Goal: Information Seeking & Learning: Check status

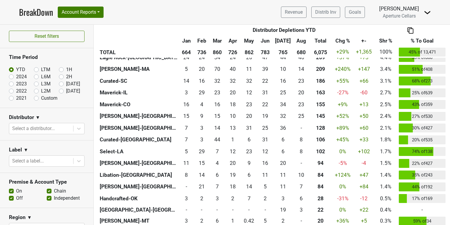
scroll to position [196, 0]
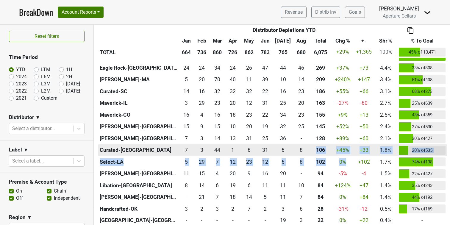
drag, startPoint x: 334, startPoint y: 165, endPoint x: 314, endPoint y: 148, distance: 26.1
click at [314, 149] on tbody "Monterey-CA 241 241 204.499 204 258 258 261 261 210 210 228 228 285 285 231 231…" at bounding box center [272, 142] width 349 height 255
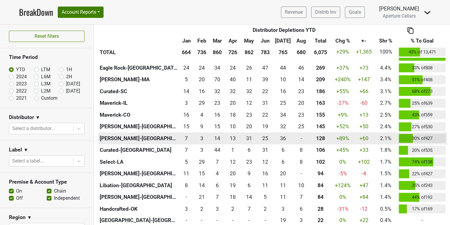
click at [295, 134] on div "0 -" at bounding box center [301, 138] width 13 height 8
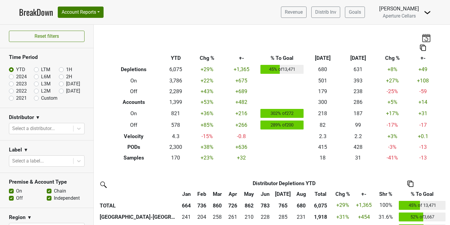
scroll to position [0, 0]
click at [16, 76] on label "2024" at bounding box center [21, 76] width 11 height 7
click at [12, 76] on input "2024" at bounding box center [21, 76] width 24 height 6
radio input "true"
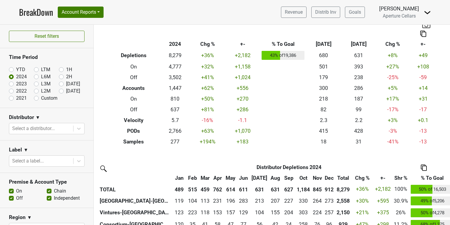
scroll to position [18, 0]
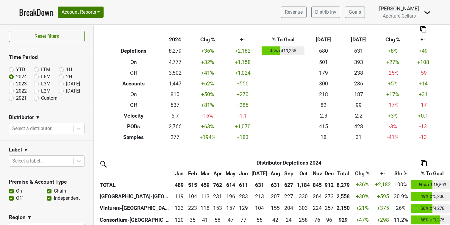
click at [16, 70] on label "YTD" at bounding box center [20, 69] width 9 height 7
click at [11, 70] on input "YTD" at bounding box center [21, 69] width 24 height 6
radio input "true"
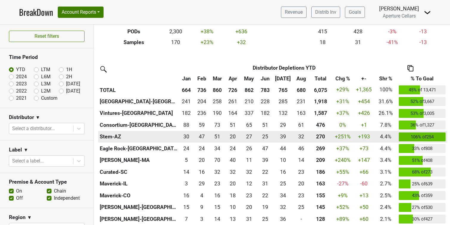
scroll to position [116, 0]
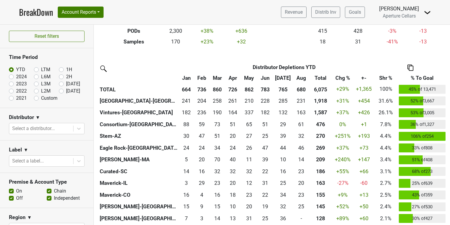
click at [342, 77] on th "Chg %" at bounding box center [342, 78] width 22 height 11
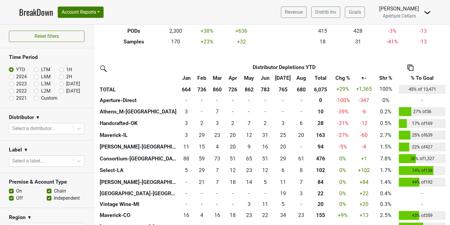
click at [342, 77] on th "Chg %" at bounding box center [342, 78] width 22 height 11
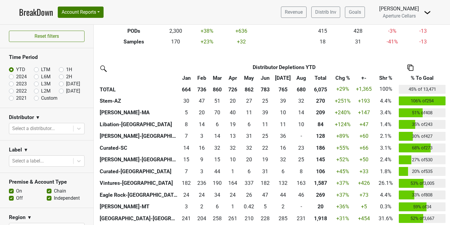
click at [362, 77] on th "+-" at bounding box center [364, 78] width 20 height 11
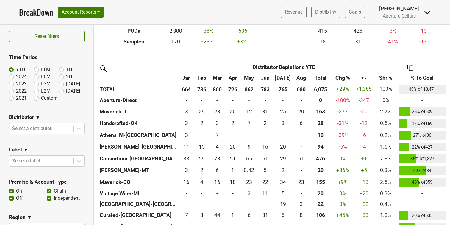
click at [362, 77] on th "+-" at bounding box center [364, 78] width 20 height 11
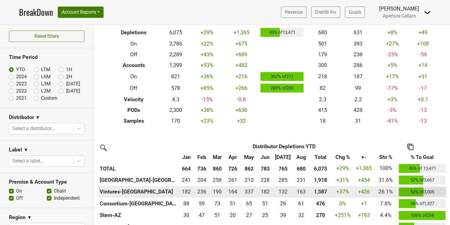
scroll to position [37, 0]
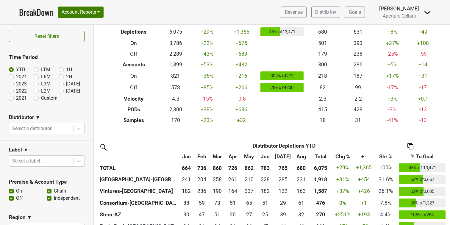
click at [66, 91] on label "[DATE]" at bounding box center [73, 90] width 14 height 7
click at [61, 91] on input "[DATE]" at bounding box center [71, 90] width 24 height 6
radio input "true"
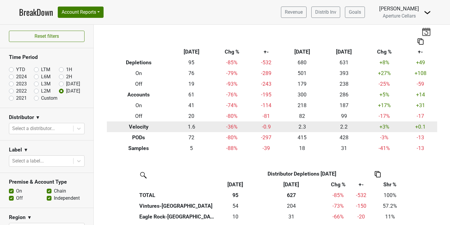
scroll to position [5, 0]
